Goal: Task Accomplishment & Management: Complete application form

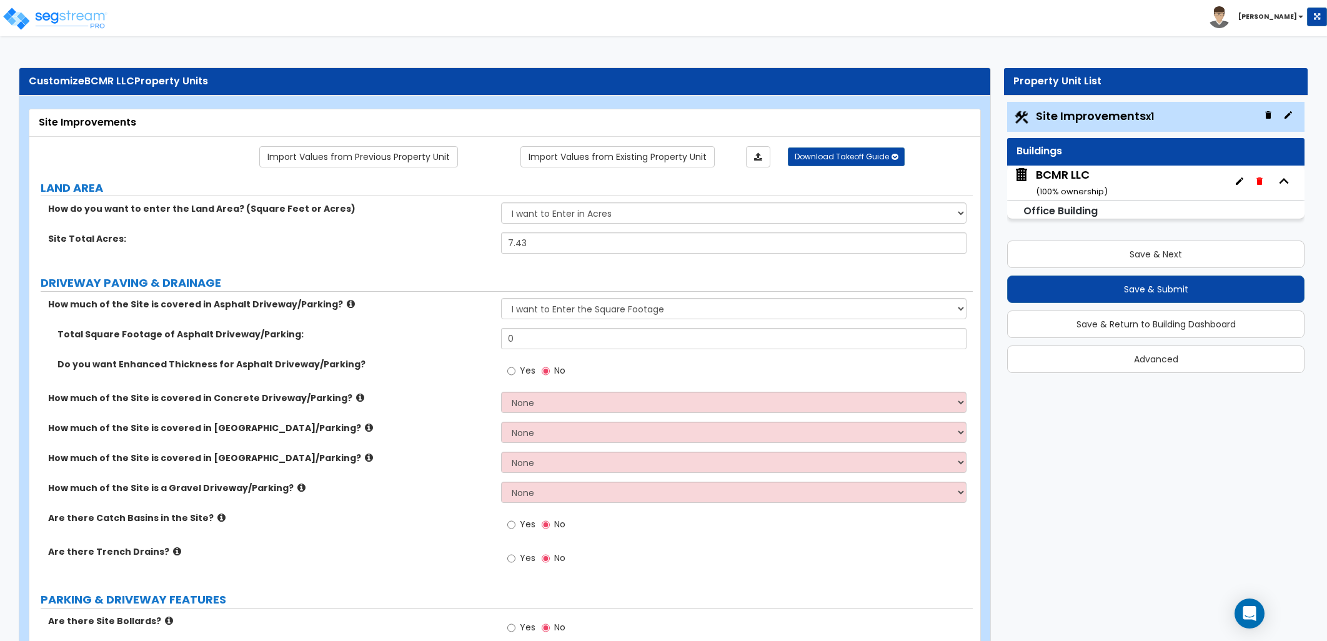
select select "2"
drag, startPoint x: 525, startPoint y: 338, endPoint x: 471, endPoint y: 342, distance: 54.5
click at [471, 342] on div "Total Square Footage of Asphalt Driveway/Parking: 0" at bounding box center [501, 343] width 944 height 30
click at [538, 339] on input "0" at bounding box center [734, 338] width 466 height 21
drag, startPoint x: 494, startPoint y: 344, endPoint x: 487, endPoint y: 344, distance: 6.9
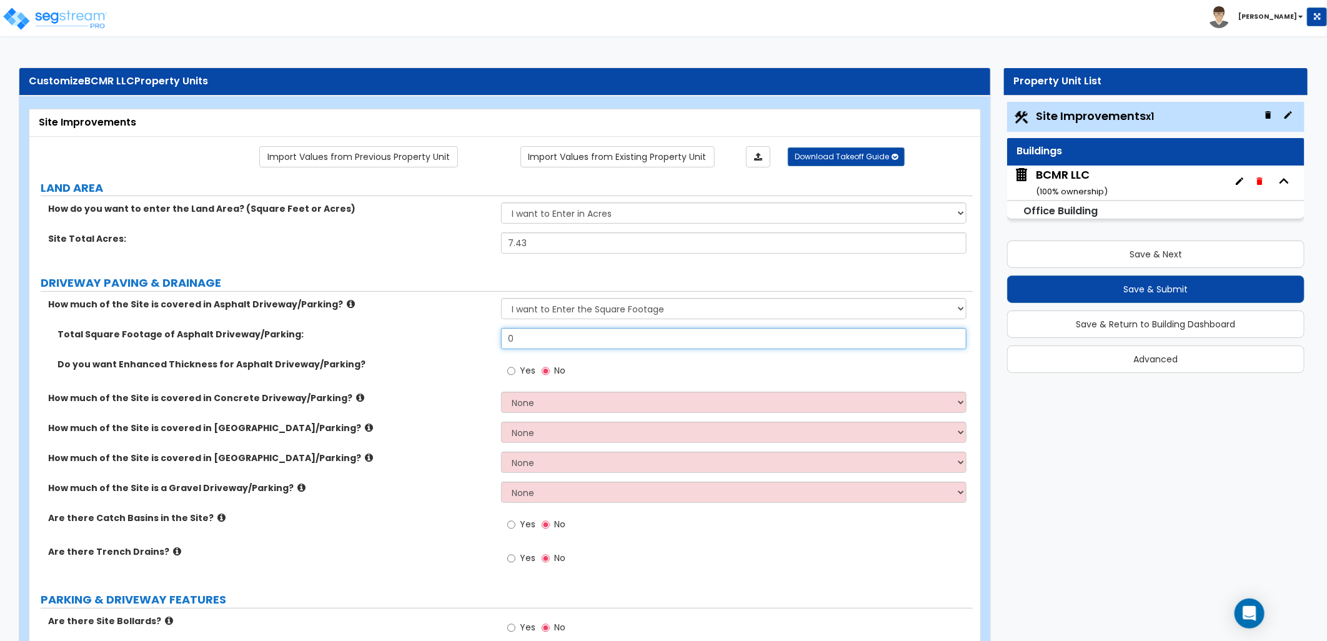
click at [487, 344] on div "Total Square Footage of Asphalt Driveway/Parking: 0" at bounding box center [501, 343] width 944 height 30
type input "80,350"
click at [646, 364] on div "Yes No" at bounding box center [737, 375] width 472 height 34
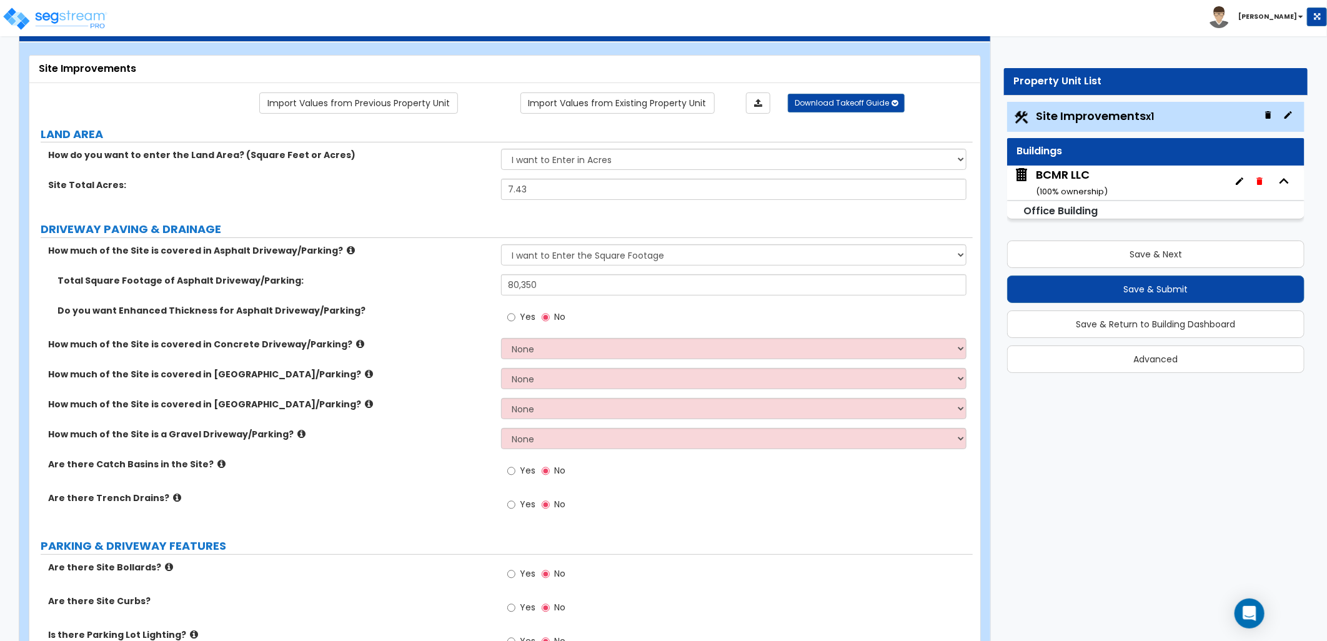
scroll to position [69, 0]
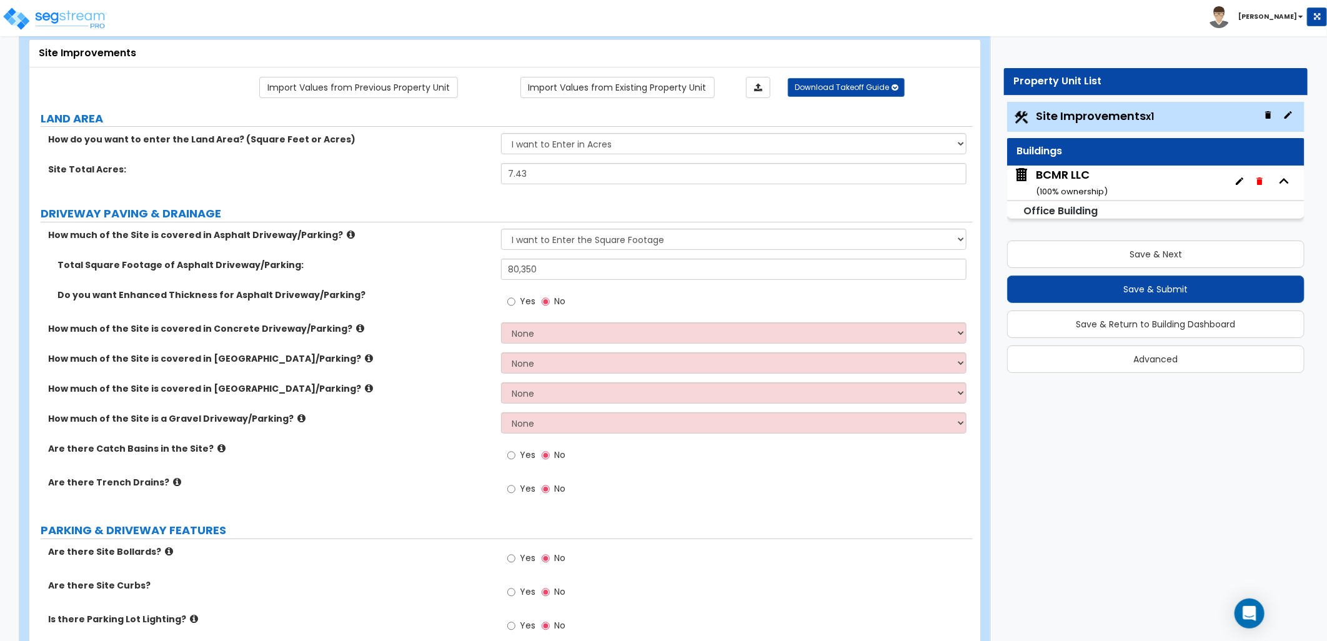
click at [217, 448] on icon at bounding box center [221, 448] width 8 height 9
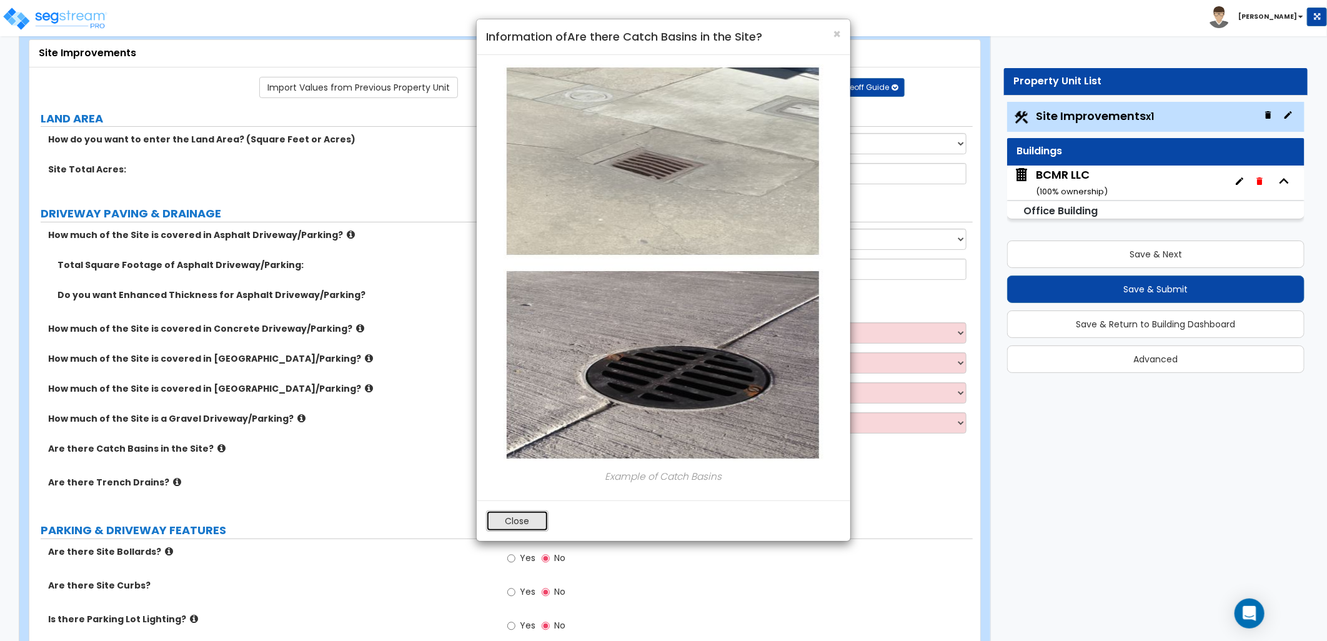
click at [529, 517] on button "Close" at bounding box center [517, 521] width 62 height 21
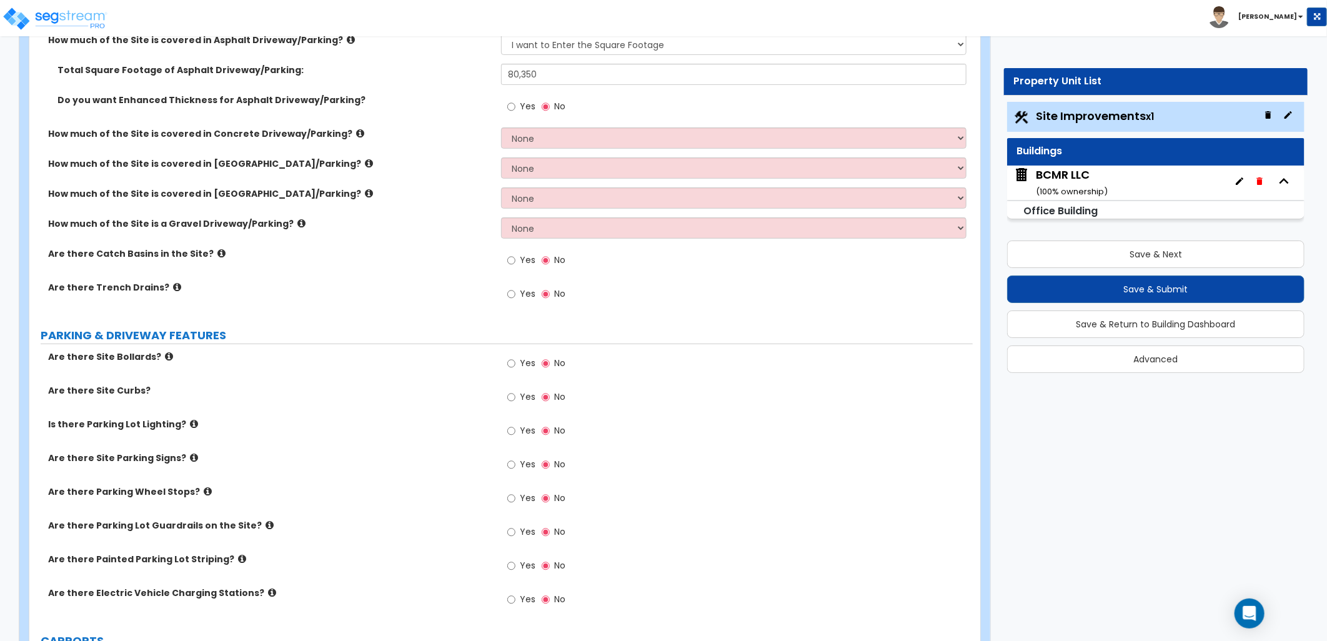
scroll to position [277, 0]
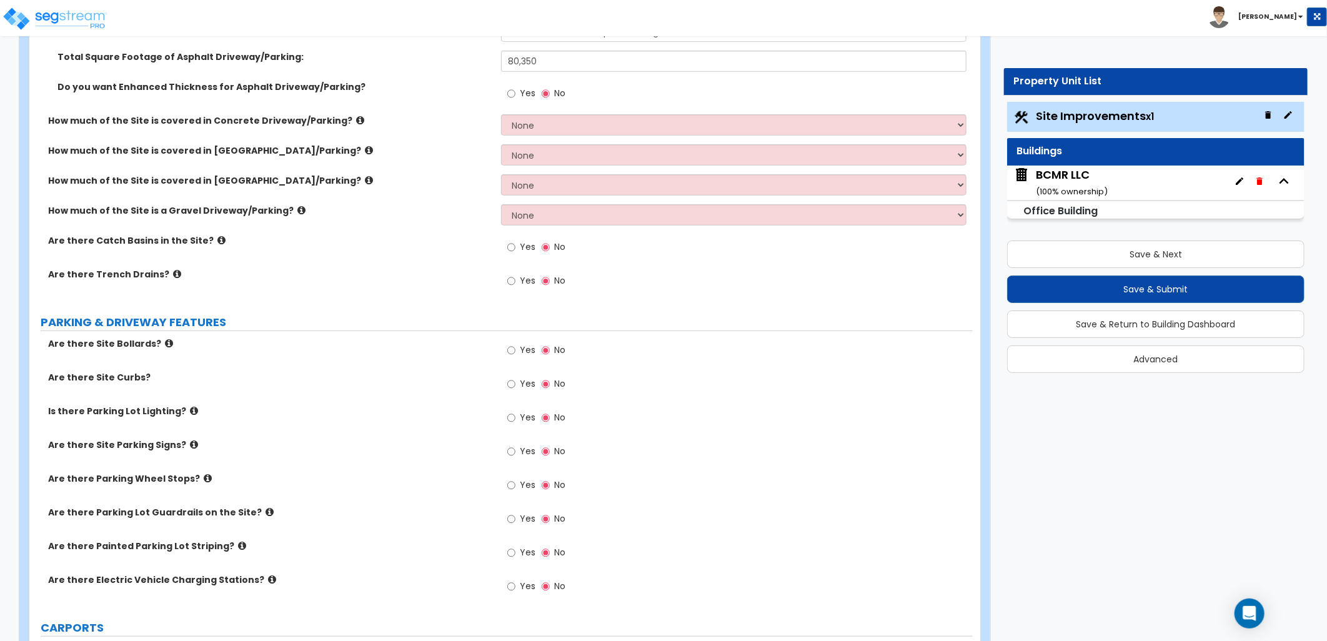
click at [165, 344] on icon at bounding box center [169, 343] width 8 height 9
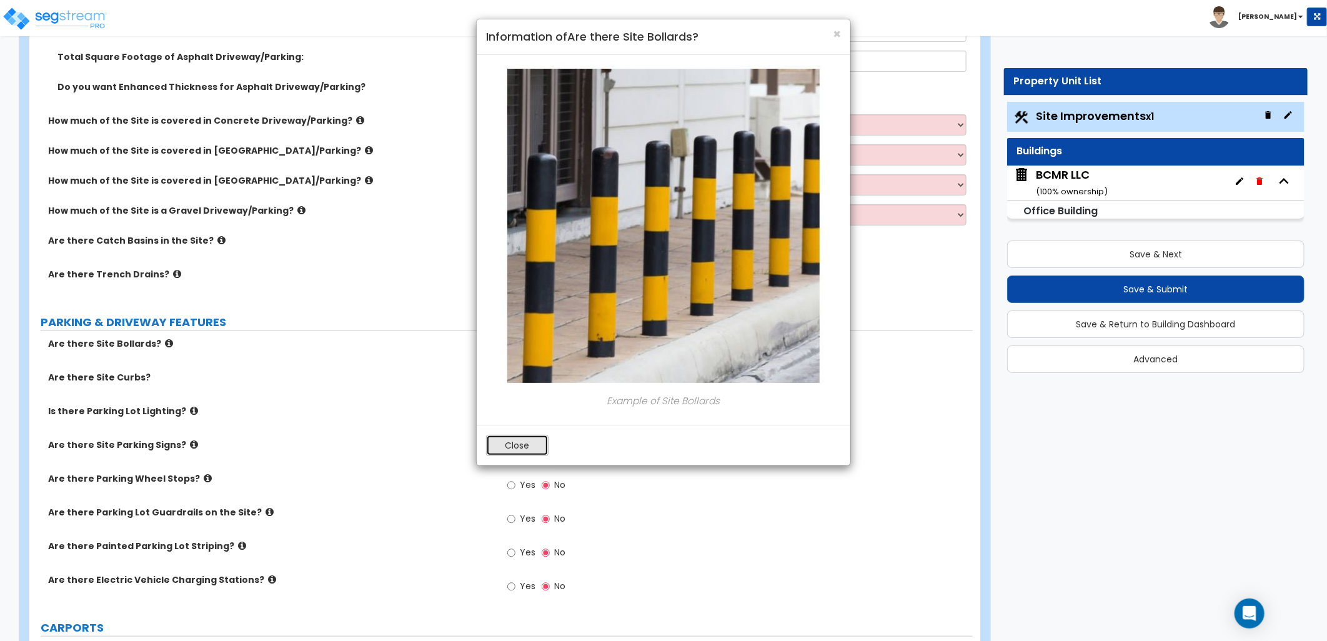
click at [515, 441] on button "Close" at bounding box center [517, 445] width 62 height 21
